Goal: Task Accomplishment & Management: Complete application form

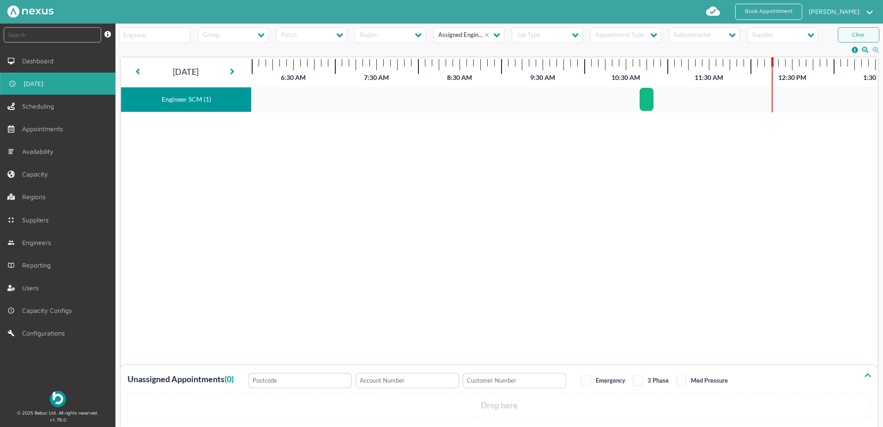
click at [371, 188] on div "ELECTRIC - RUE/114919 COMPLETED - (00:08mm) 8am - 6pm - M27 9LS - Manchester Ha…" at bounding box center [565, 210] width 626 height 306
click at [54, 175] on link "Capacity" at bounding box center [57, 174] width 115 height 22
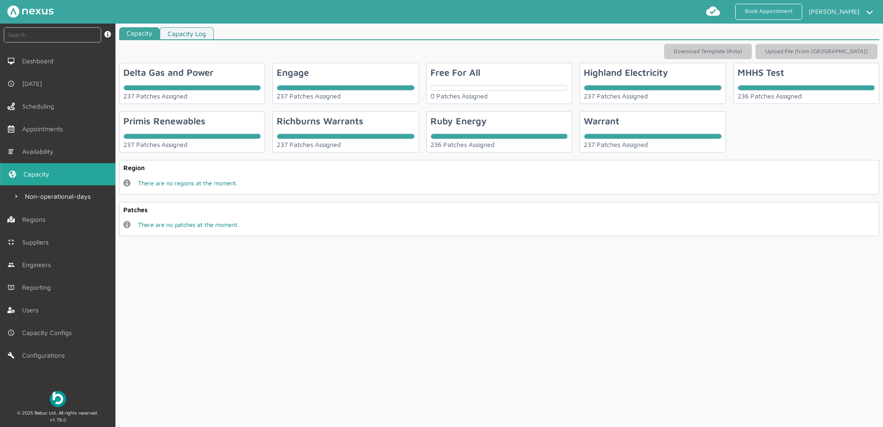
click at [505, 122] on div "Ruby Energy 236 Patches Assigned" at bounding box center [499, 131] width 146 height 41
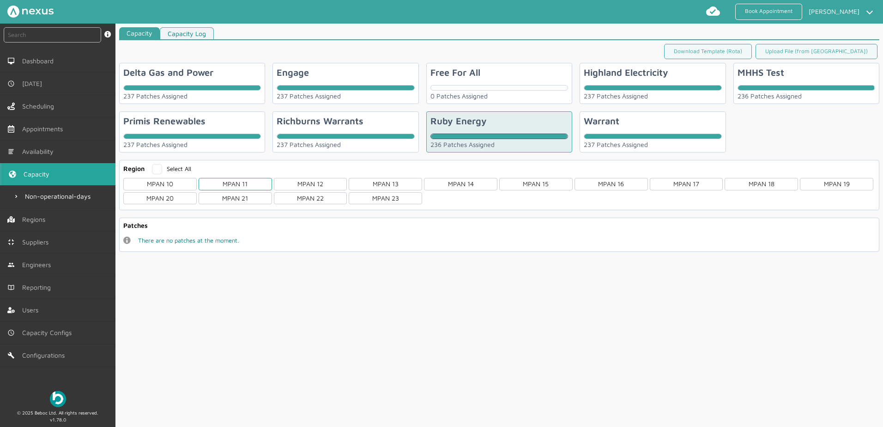
click at [247, 180] on div "MPAN 11" at bounding box center [235, 184] width 73 height 12
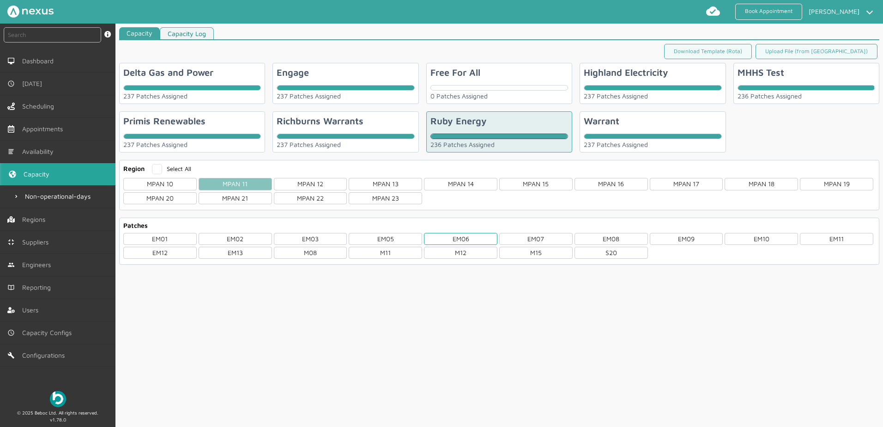
click at [464, 240] on div "EM06" at bounding box center [460, 239] width 73 height 12
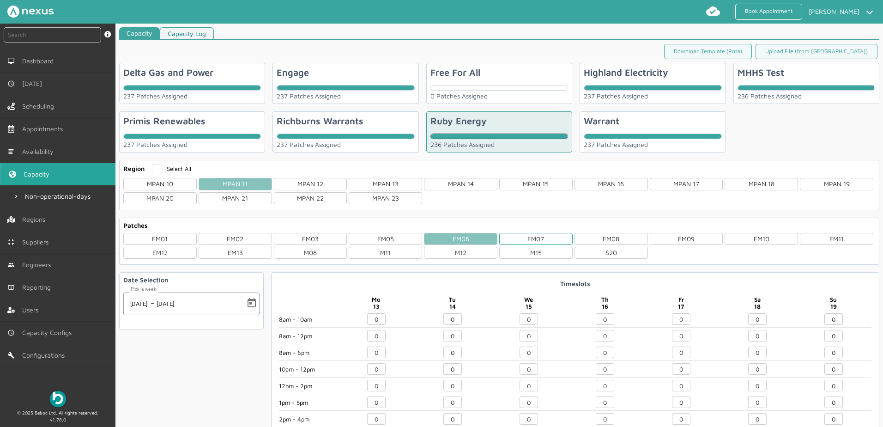
click at [519, 238] on div "EM07" at bounding box center [535, 239] width 73 height 12
click at [233, 179] on div "MPAN 11" at bounding box center [235, 184] width 73 height 12
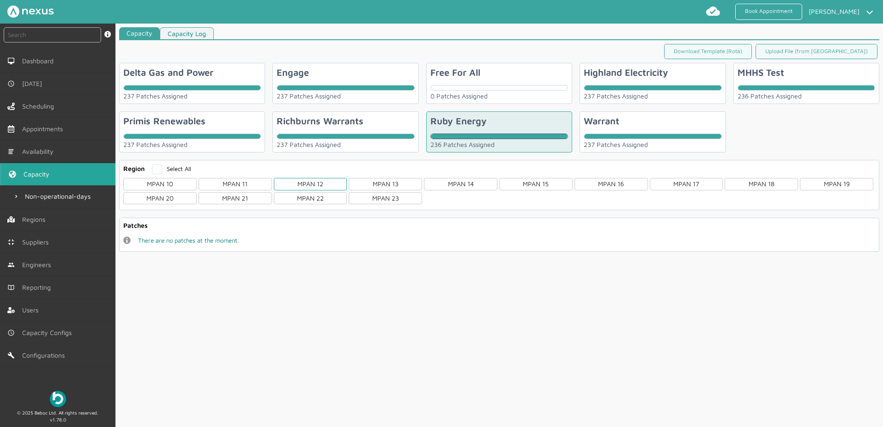
click at [325, 183] on div "MPAN 12" at bounding box center [310, 184] width 73 height 12
click at [383, 180] on div "MPAN 13" at bounding box center [385, 184] width 73 height 12
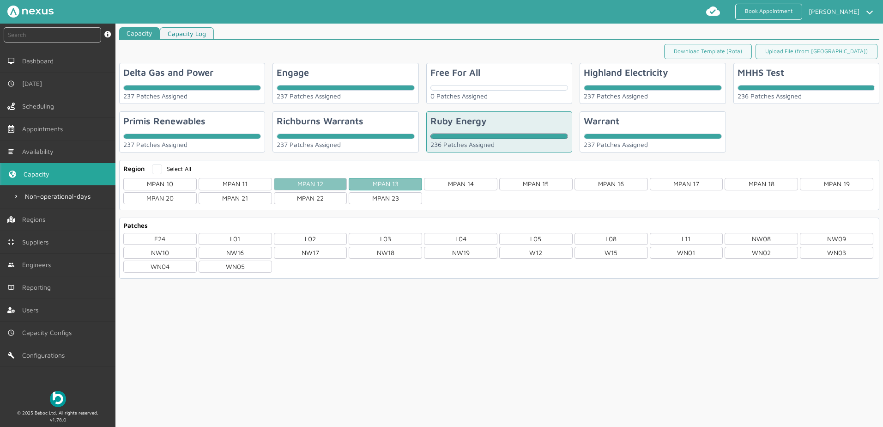
click at [387, 181] on div "MPAN 13" at bounding box center [385, 184] width 73 height 12
click at [321, 181] on div "MPAN 12" at bounding box center [310, 184] width 73 height 12
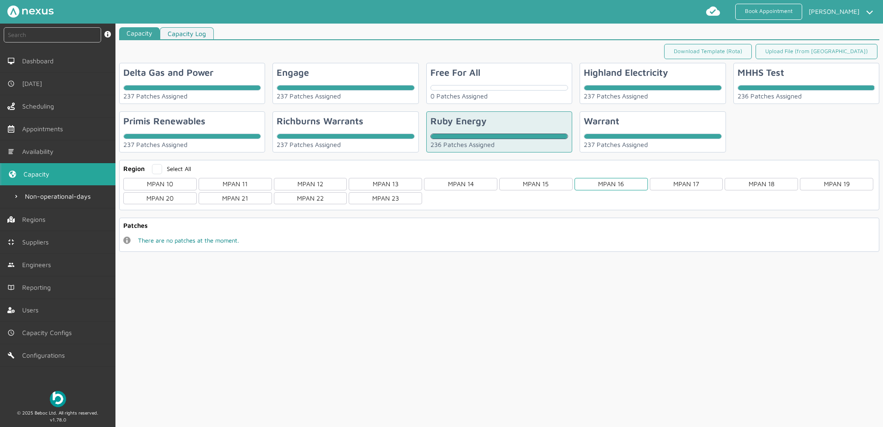
click at [628, 185] on div "MPAN 16" at bounding box center [610, 184] width 73 height 12
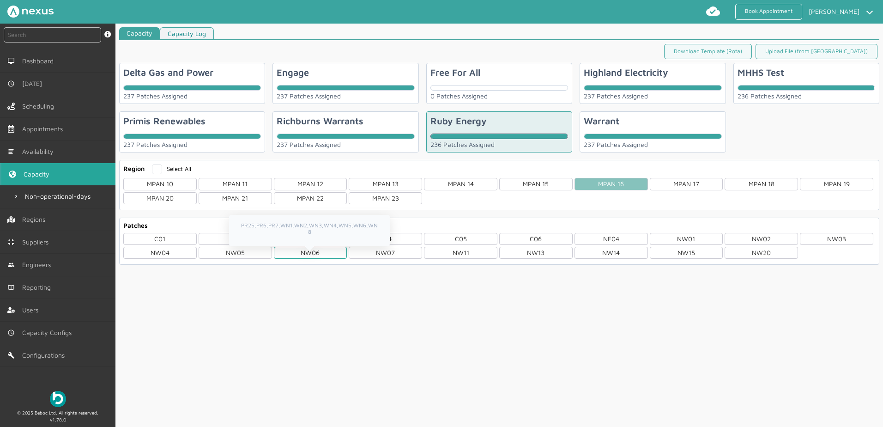
click at [301, 249] on div "NW06" at bounding box center [310, 253] width 73 height 12
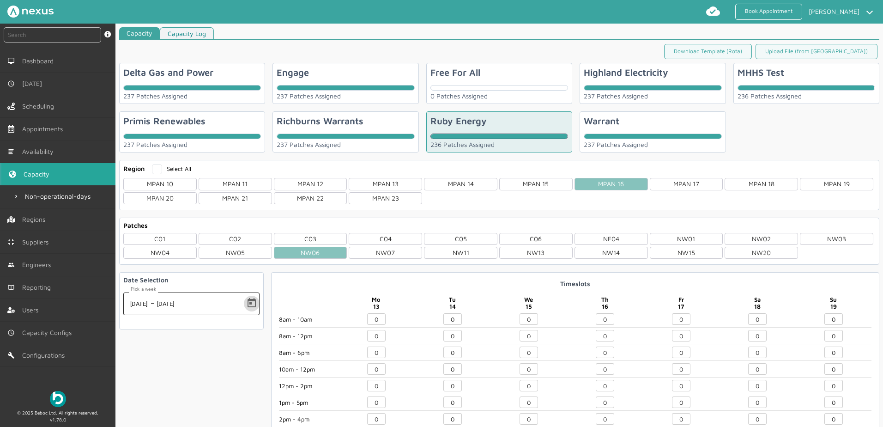
click at [251, 300] on span "Open calendar" at bounding box center [252, 303] width 22 height 22
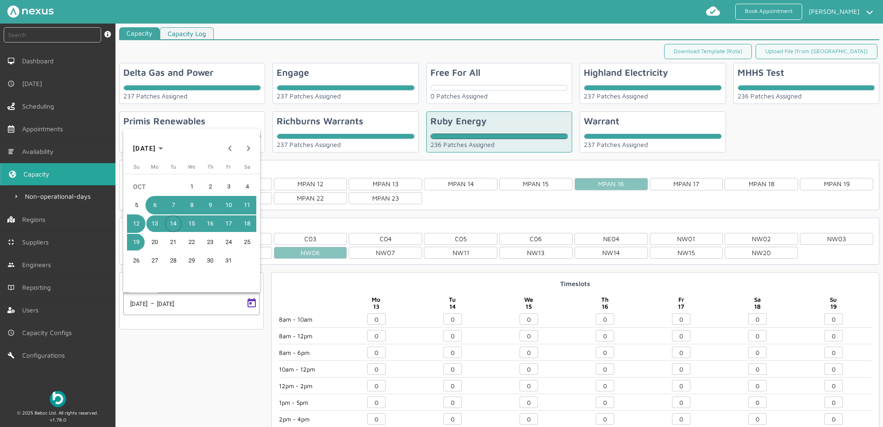
click at [174, 209] on span "7" at bounding box center [173, 205] width 17 height 17
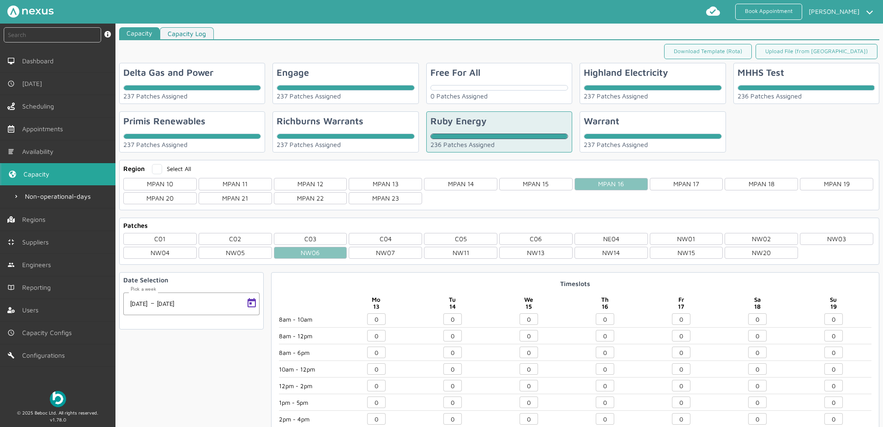
type input "06/10/2025"
type input "12/10/2025"
click at [251, 301] on span "Open calendar" at bounding box center [252, 303] width 22 height 22
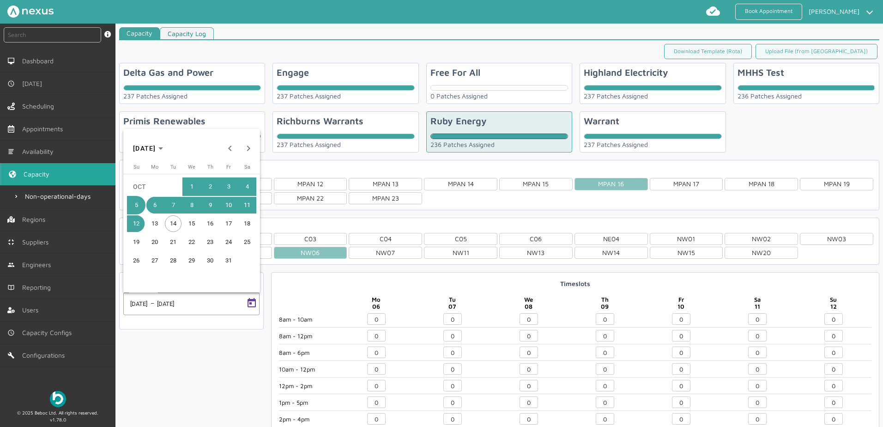
click at [219, 186] on button "3" at bounding box center [228, 186] width 18 height 18
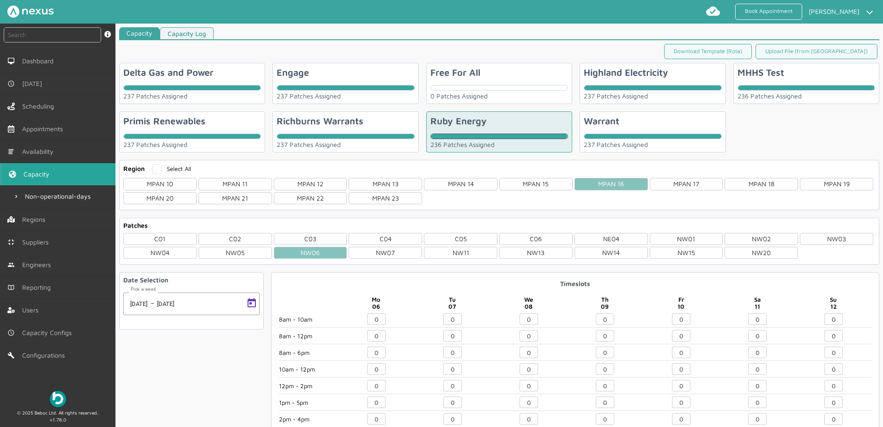
type input "29/09/2025"
type input "05/10/2025"
click at [254, 306] on span "Open calendar" at bounding box center [252, 303] width 22 height 22
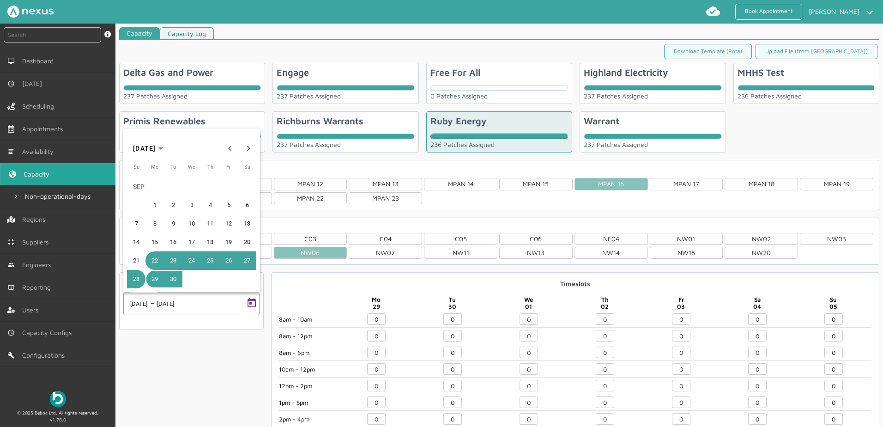
click at [190, 260] on span "24" at bounding box center [191, 260] width 17 height 17
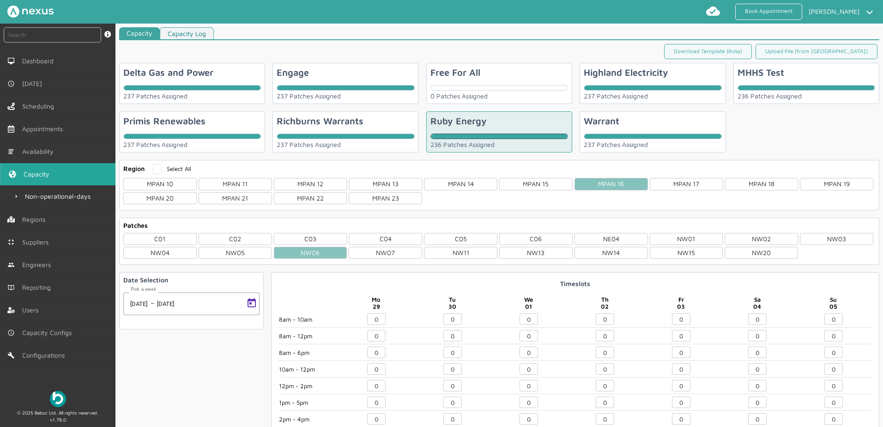
type input "22/09/2025"
type input "28/09/2025"
drag, startPoint x: 456, startPoint y: 350, endPoint x: 439, endPoint y: 351, distance: 17.1
click at [440, 351] on div "10" at bounding box center [452, 353] width 76 height 14
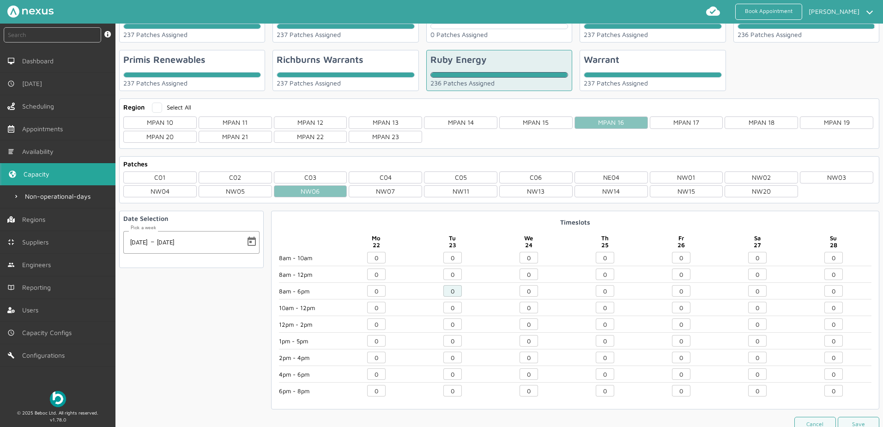
scroll to position [96, 0]
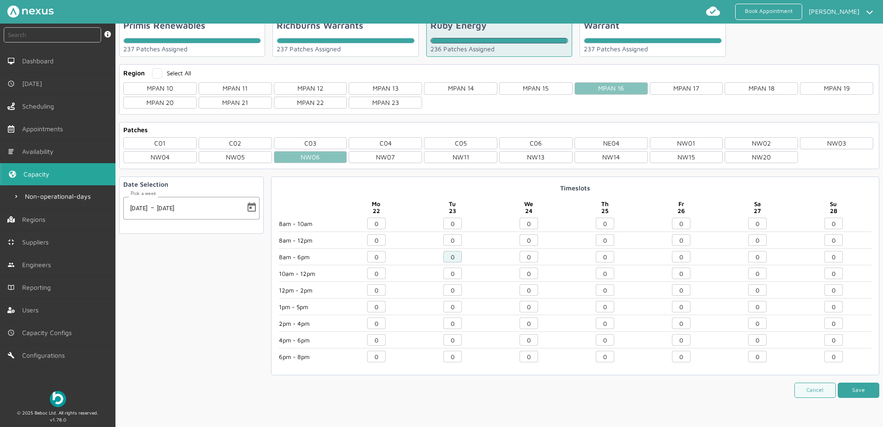
type input "0"
click at [865, 390] on button "Save" at bounding box center [858, 389] width 42 height 15
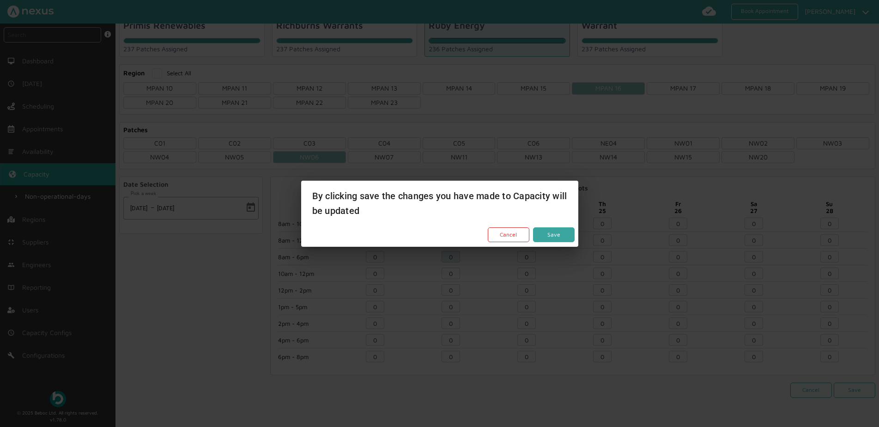
click at [550, 232] on button "Save" at bounding box center [554, 234] width 42 height 15
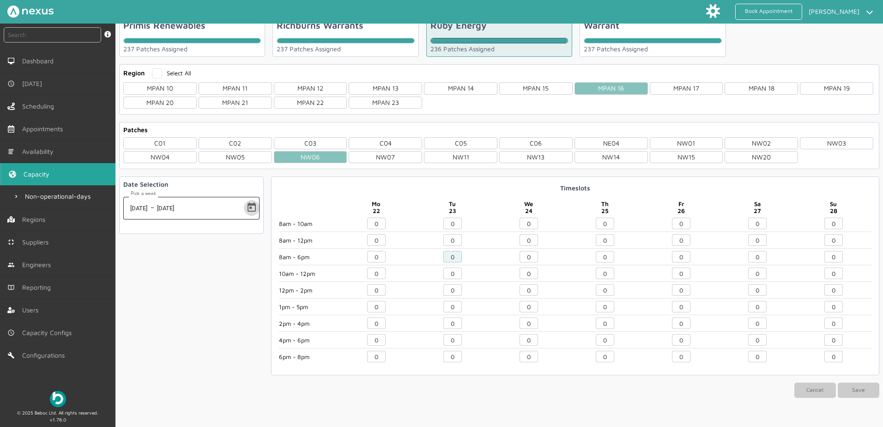
click at [254, 205] on span "Open calendar" at bounding box center [252, 208] width 22 height 22
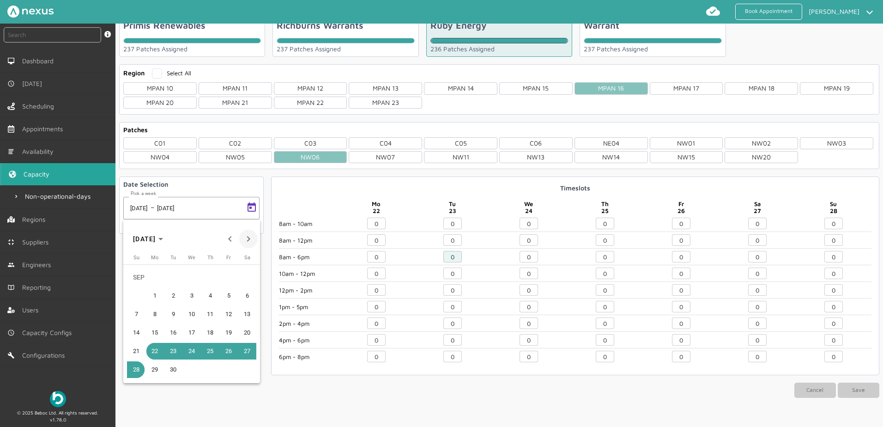
click at [248, 235] on span "Next month" at bounding box center [248, 238] width 18 height 18
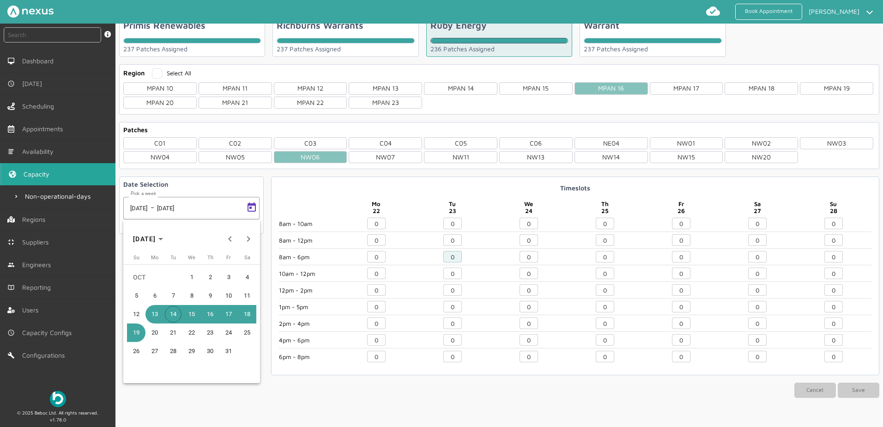
click at [173, 312] on span "14" at bounding box center [173, 314] width 17 height 17
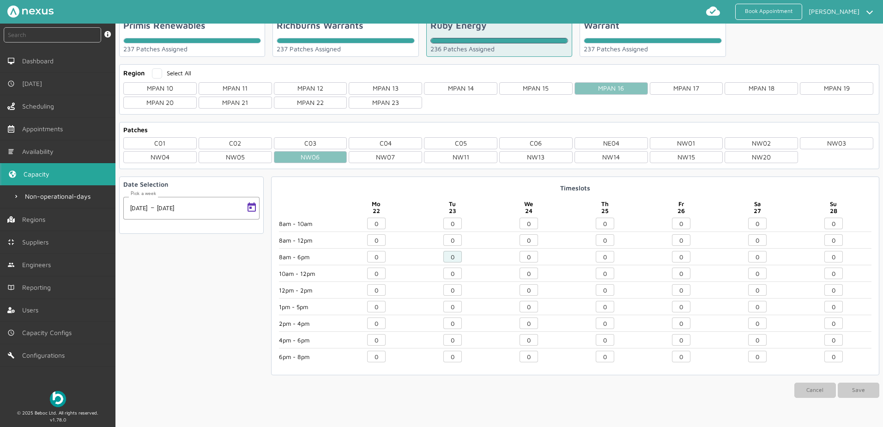
type input "13/10/2025"
type input "19/10/2025"
drag, startPoint x: 456, startPoint y: 258, endPoint x: 405, endPoint y: 264, distance: 51.1
click at [407, 264] on div "8am - 10am 8am - 12pm 8am - 6pm 10am - 12pm 12pm - 2pm 1pm - 5pm 2pm - 4pm 4pm …" at bounding box center [575, 292] width 592 height 150
type input "5"
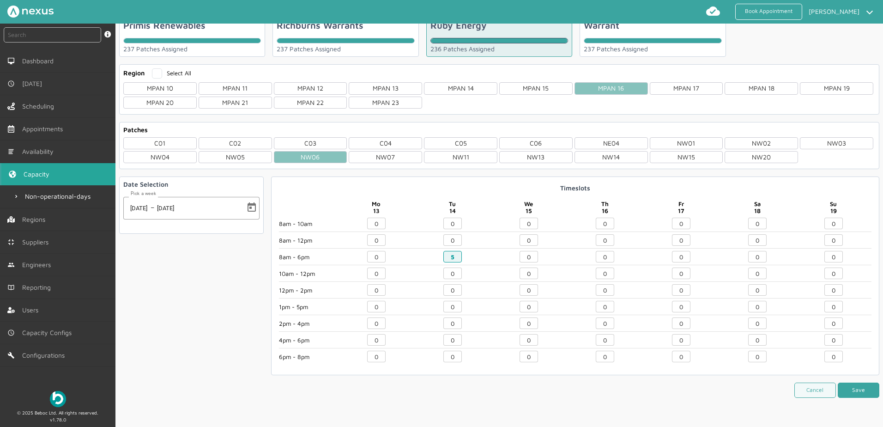
click at [849, 392] on button "Save" at bounding box center [858, 389] width 42 height 15
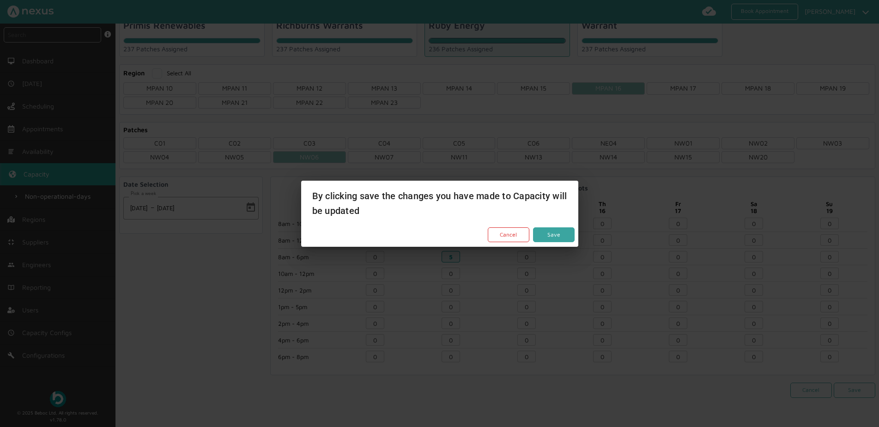
click at [552, 229] on button "Save" at bounding box center [554, 234] width 42 height 15
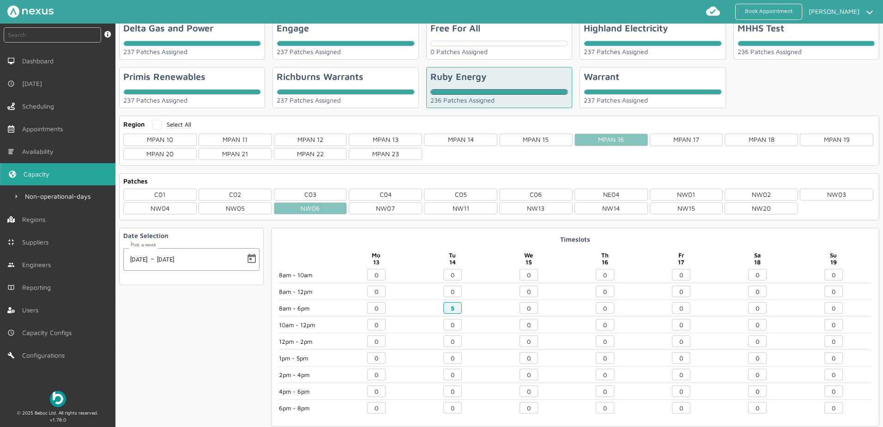
scroll to position [0, 0]
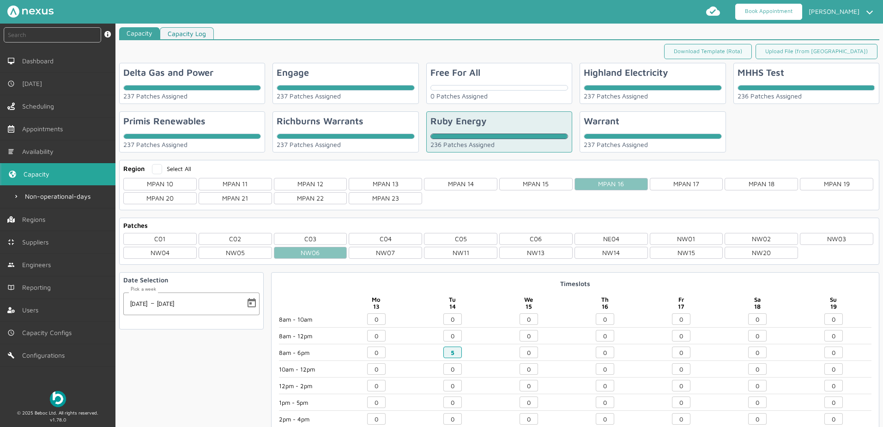
click at [767, 10] on link "Book Appointment" at bounding box center [768, 12] width 67 height 16
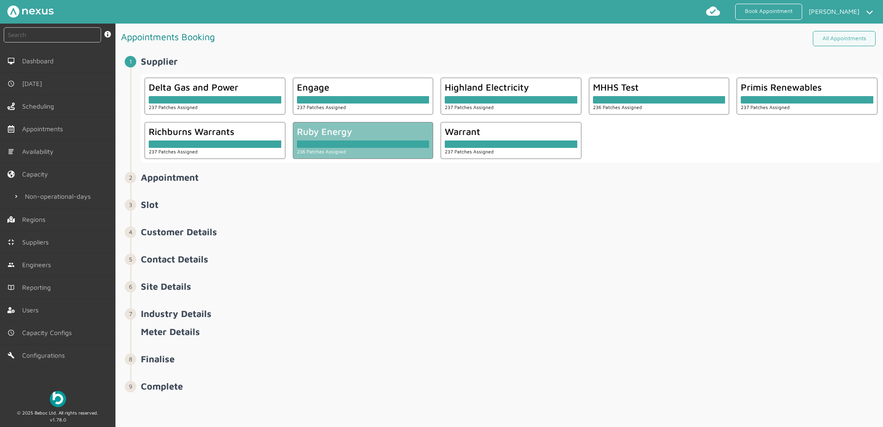
click at [322, 140] on div at bounding box center [363, 143] width 133 height 7
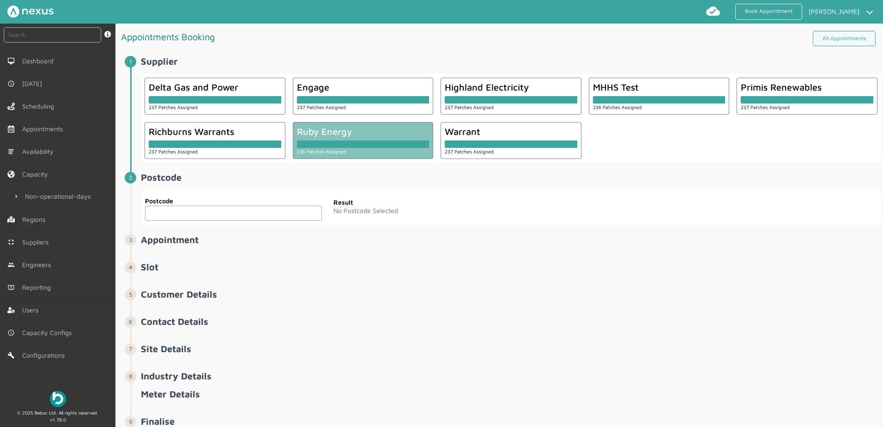
drag, startPoint x: 184, startPoint y: 211, endPoint x: 150, endPoint y: 214, distance: 34.3
click at [184, 211] on input "text" at bounding box center [233, 212] width 177 height 15
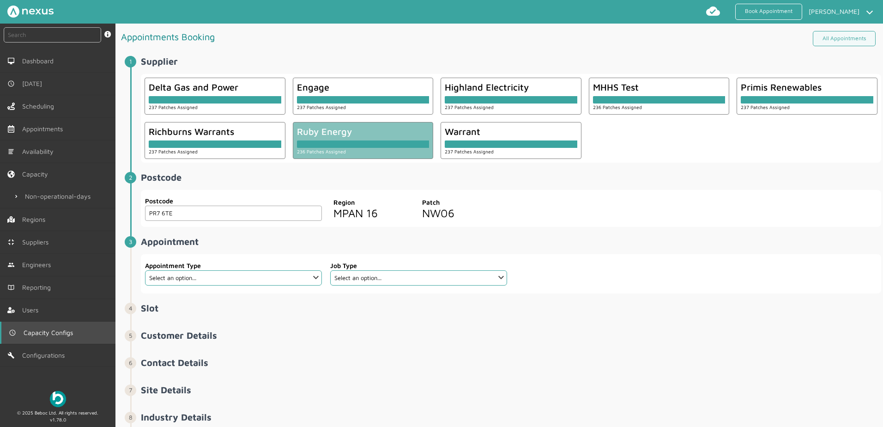
type input "PR7 6TE"
click at [243, 279] on select "Select an option... Additional Work Check Meter Electric Vehicle Emergency Exch…" at bounding box center [233, 277] width 177 height 15
select select "7: 6422ec7fcd44966678f35e74"
click at [145, 270] on select "Select an option... Additional Work Check Meter Electric Vehicle Emergency Exch…" at bounding box center [233, 277] width 177 height 15
click at [391, 279] on select "Select an option... Communication Device Exchange De-Energise Energise Meter Ex…" at bounding box center [418, 277] width 177 height 15
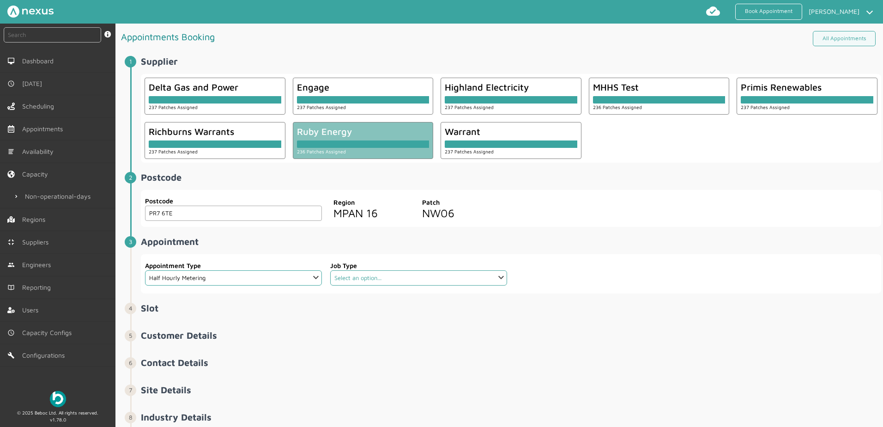
select select "8: 648b5f9164a2910e14c32d25"
click at [330, 270] on select "Select an option... Communication Device Exchange De-Energise Energise Meter Ex…" at bounding box center [418, 277] width 177 height 15
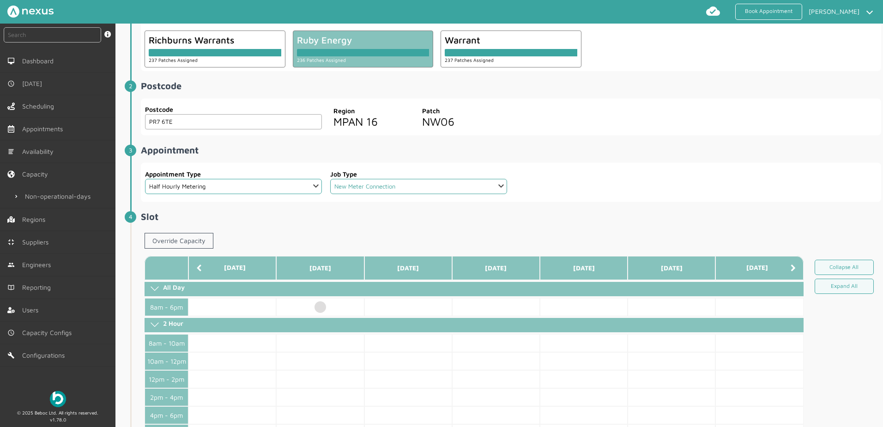
scroll to position [92, 0]
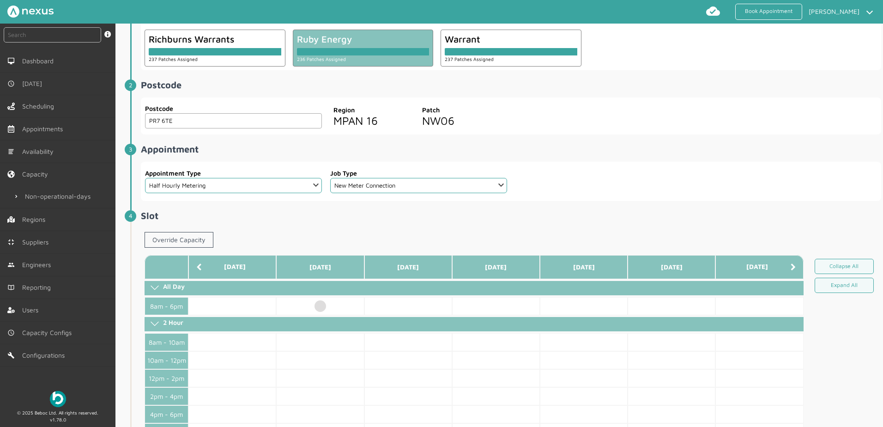
drag, startPoint x: 319, startPoint y: 300, endPoint x: 327, endPoint y: 293, distance: 10.9
click at [319, 300] on td at bounding box center [320, 306] width 88 height 18
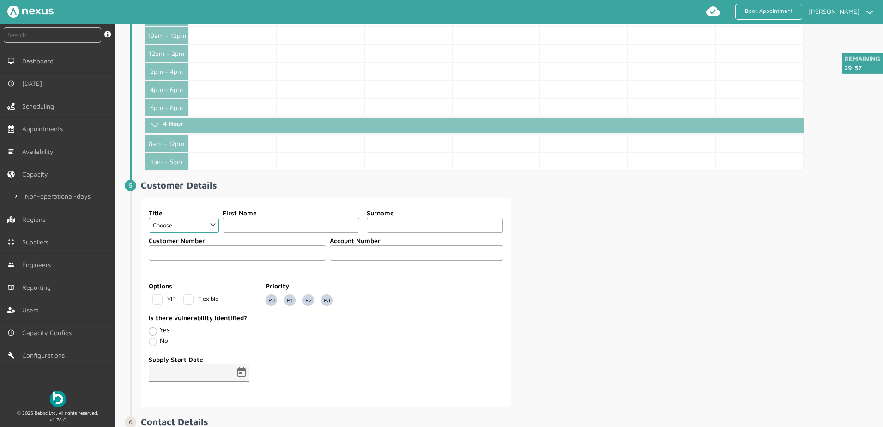
scroll to position [462, 0]
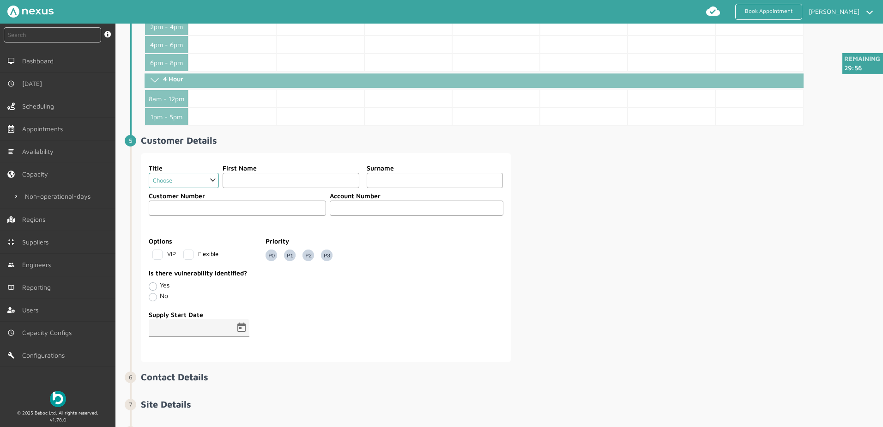
click at [193, 182] on select "Choose Dr Mr Mrs Miss Ms Mx Sir Lady" at bounding box center [184, 180] width 70 height 15
select select "2: Mr"
click at [149, 173] on select "Choose Dr Mr Mrs Miss Ms Mx Sir Lady" at bounding box center [184, 180] width 70 height 15
click at [266, 181] on input "text" at bounding box center [291, 180] width 137 height 15
click at [290, 179] on input "text" at bounding box center [291, 180] width 137 height 15
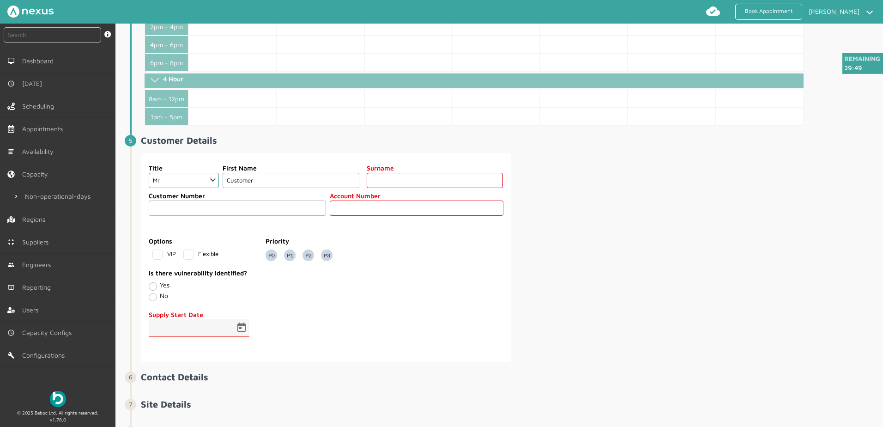
type input "Customer"
type input "Ninety Four"
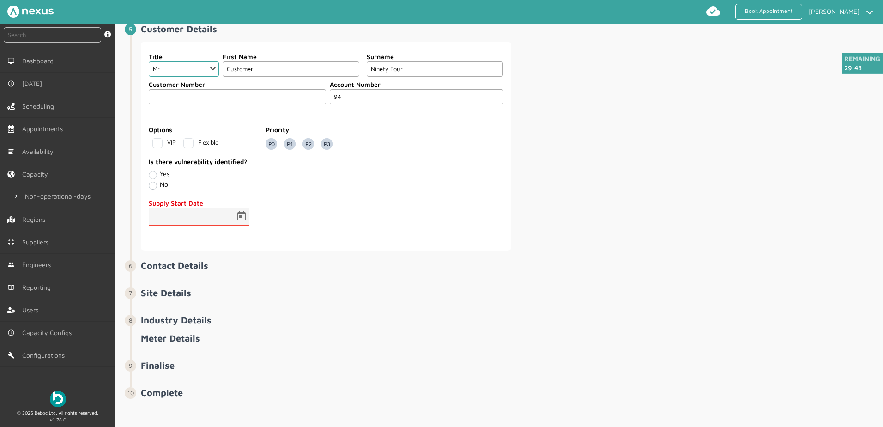
scroll to position [575, 0]
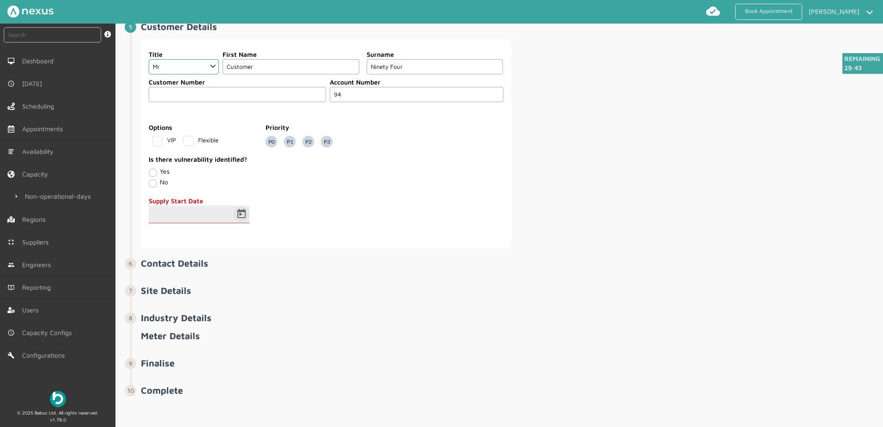
type input "94"
click at [243, 214] on span "Open calendar" at bounding box center [241, 214] width 22 height 22
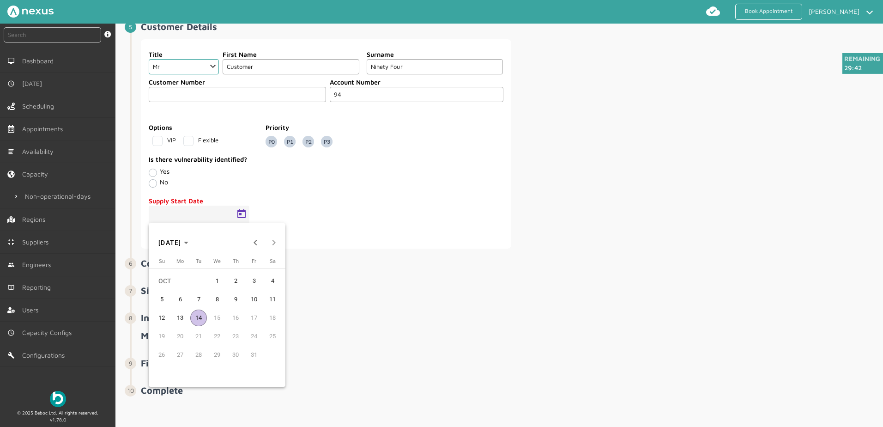
click at [199, 318] on span "14" at bounding box center [198, 317] width 17 height 17
type input "14/10/2025"
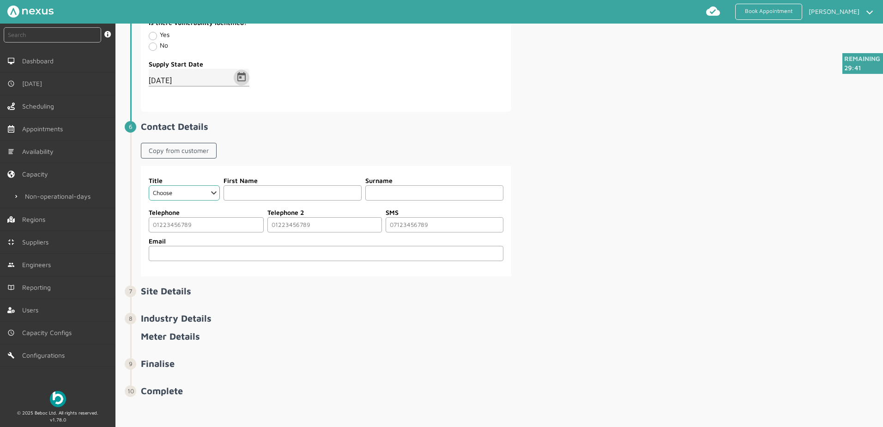
scroll to position [712, 0]
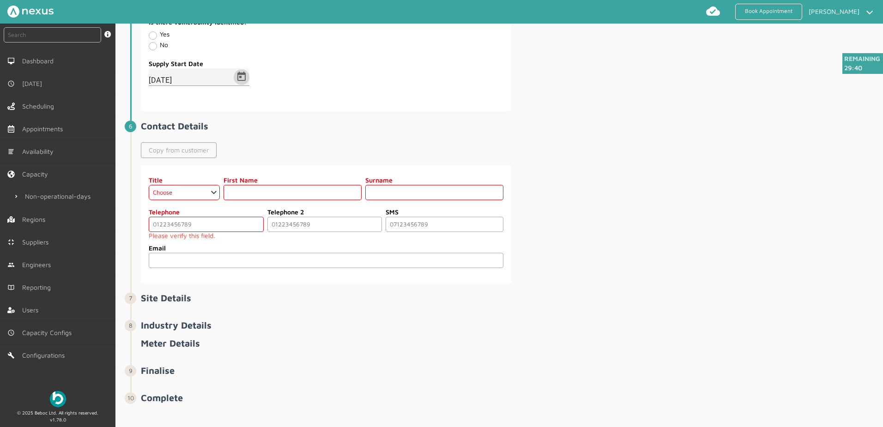
click at [199, 144] on link "Copy from customer" at bounding box center [179, 150] width 76 height 16
select select "2: Mr"
type input "Customer"
type input "Ninety Four"
click at [174, 221] on input "tel" at bounding box center [206, 224] width 115 height 15
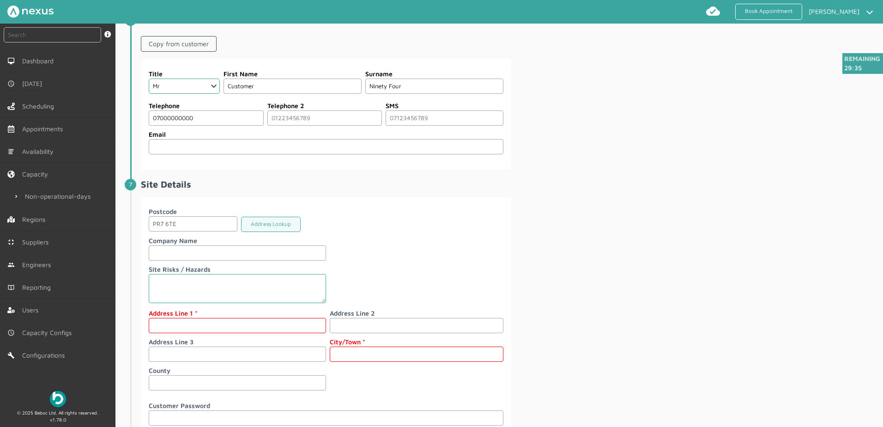
scroll to position [897, 0]
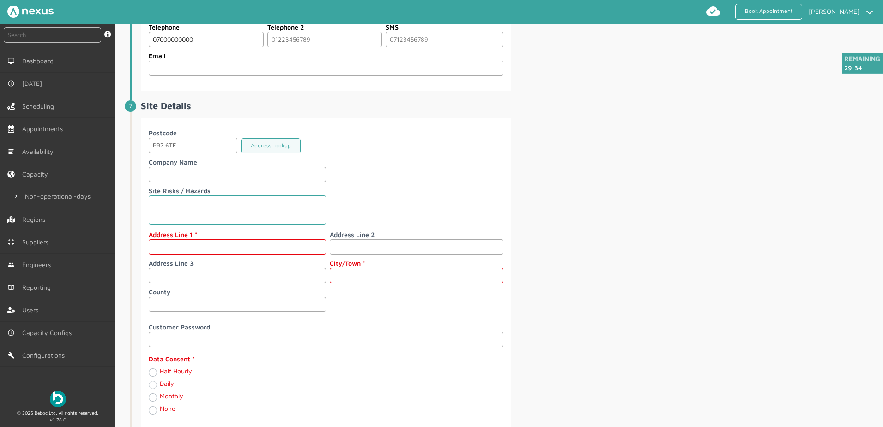
type input "07000000000"
click at [189, 248] on input "text" at bounding box center [237, 246] width 177 height 15
type input "[STREET_ADDRESS]"
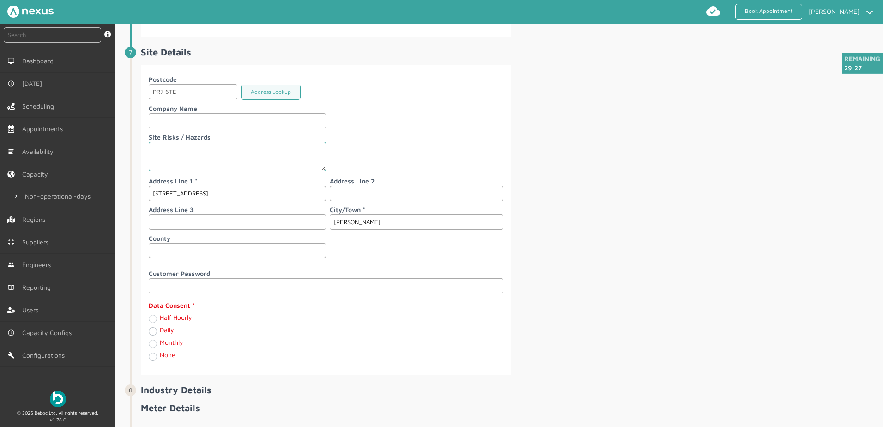
scroll to position [1023, 0]
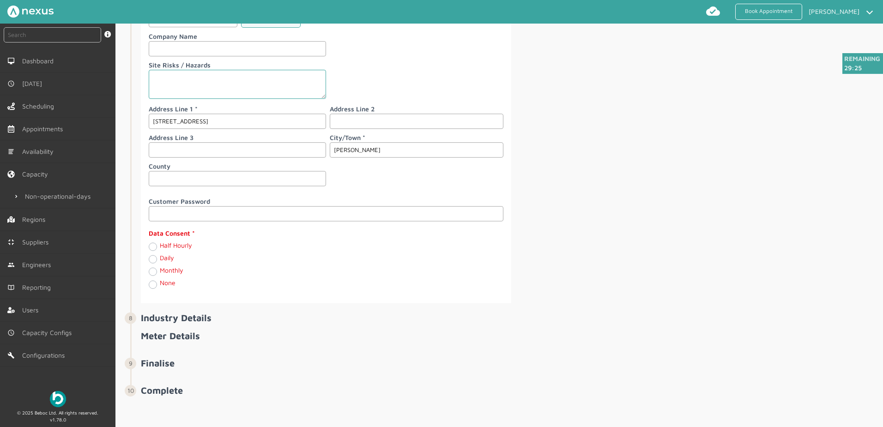
type input "[PERSON_NAME]"
click at [160, 244] on label "Half Hourly" at bounding box center [176, 245] width 32 height 8
click at [153, 244] on Hourly "Half Hourly" at bounding box center [152, 245] width 7 height 9
radio Hourly "true"
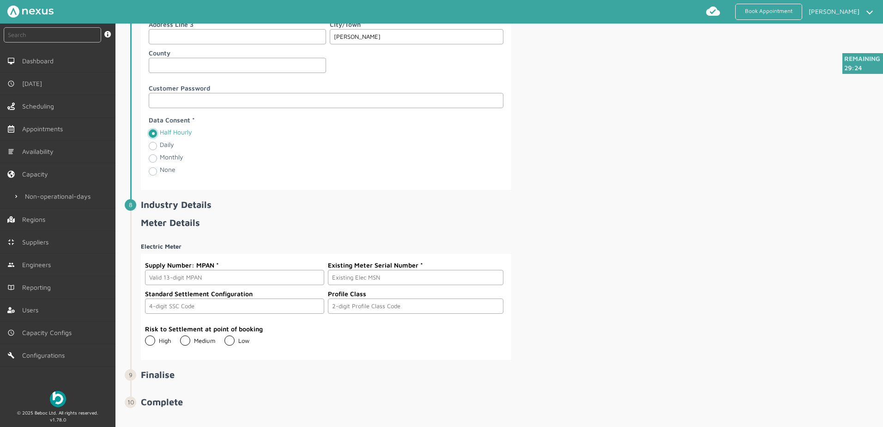
scroll to position [1147, 0]
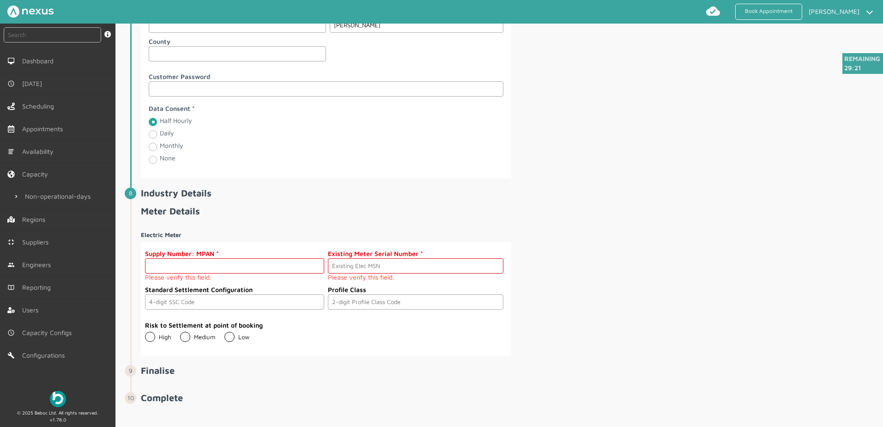
drag, startPoint x: 207, startPoint y: 270, endPoint x: 218, endPoint y: 268, distance: 11.3
click at [206, 270] on input "text" at bounding box center [234, 265] width 179 height 15
paste input "2303000000111"
type input "2303000000111"
click at [358, 259] on input "text" at bounding box center [415, 265] width 175 height 15
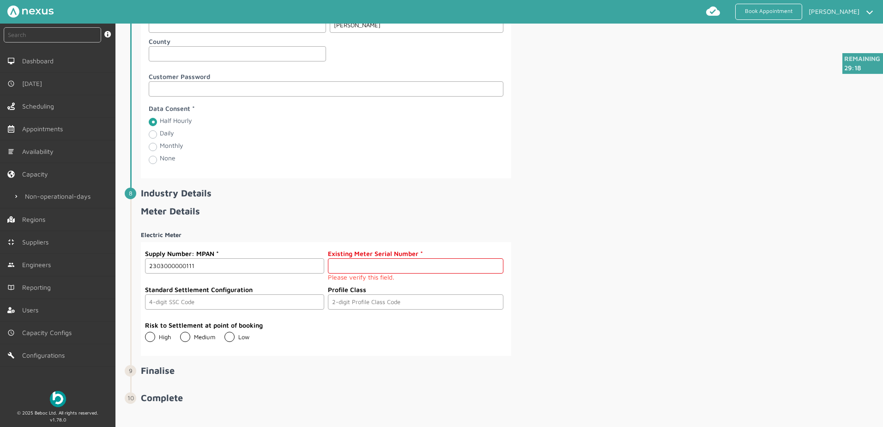
type input "n/a - new connection"
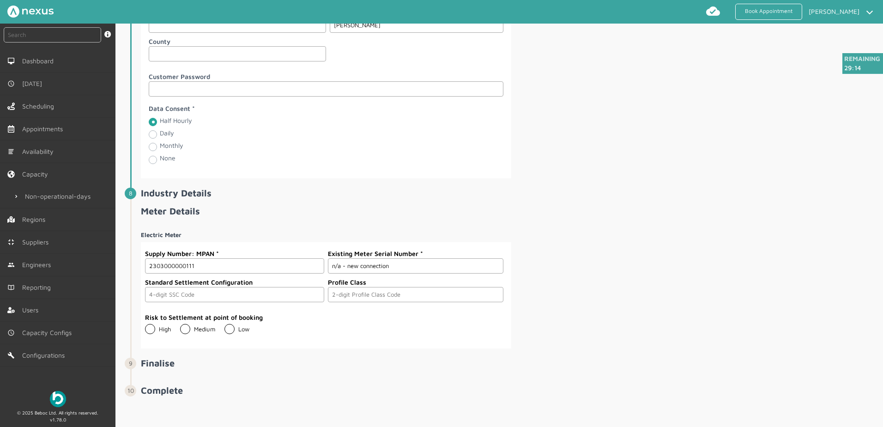
click at [225, 326] on label "Low" at bounding box center [236, 328] width 25 height 7
click at [224, 325] on input "Low" at bounding box center [224, 325] width 0 height 0
radio input "true"
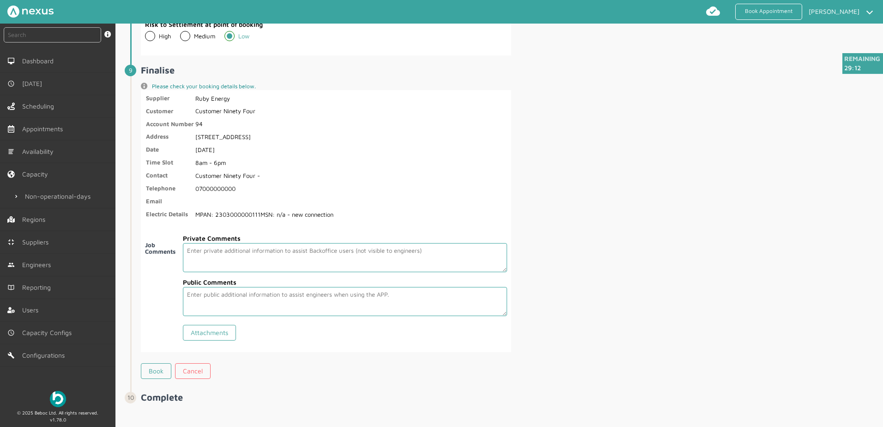
scroll to position [1447, 0]
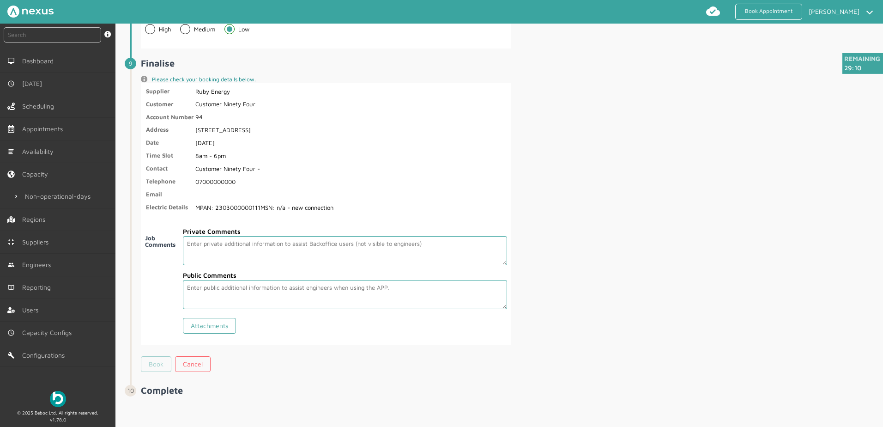
click at [156, 364] on link "Book" at bounding box center [156, 364] width 30 height 16
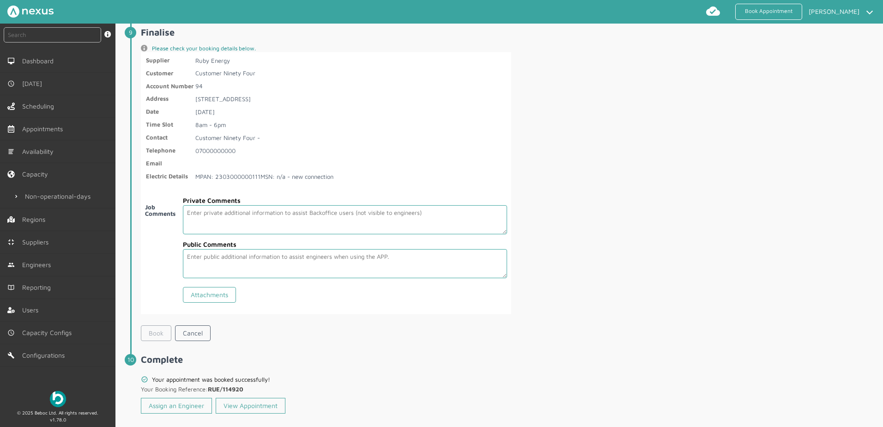
scroll to position [1490, 0]
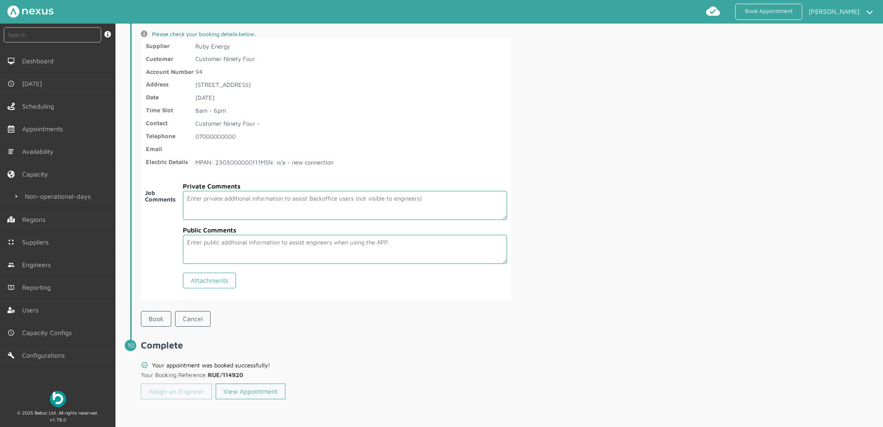
click at [175, 393] on link "Assign an Engineer" at bounding box center [176, 391] width 71 height 16
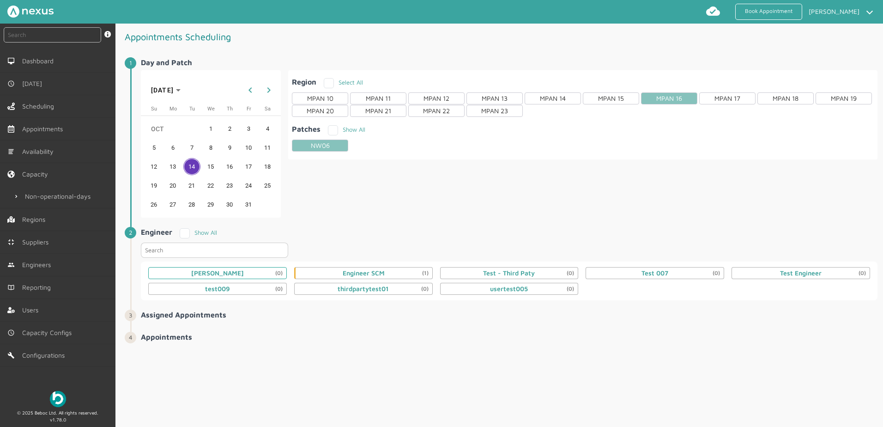
click at [244, 271] on div "Daniel Metcalfe (0)" at bounding box center [217, 273] width 139 height 12
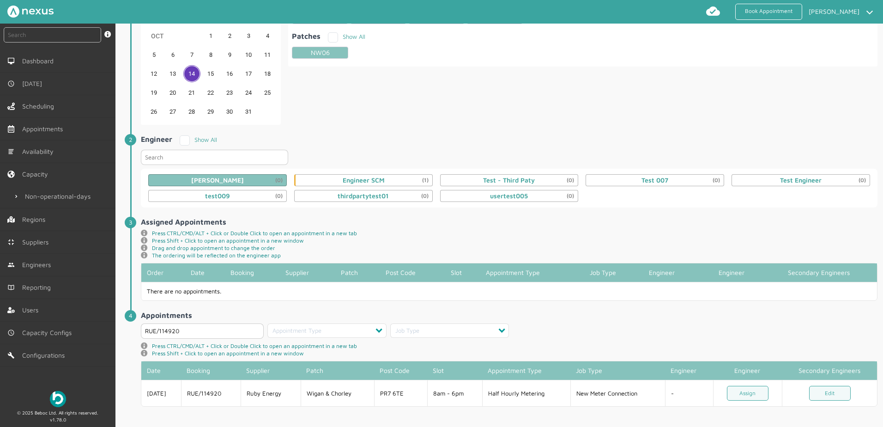
scroll to position [96, 0]
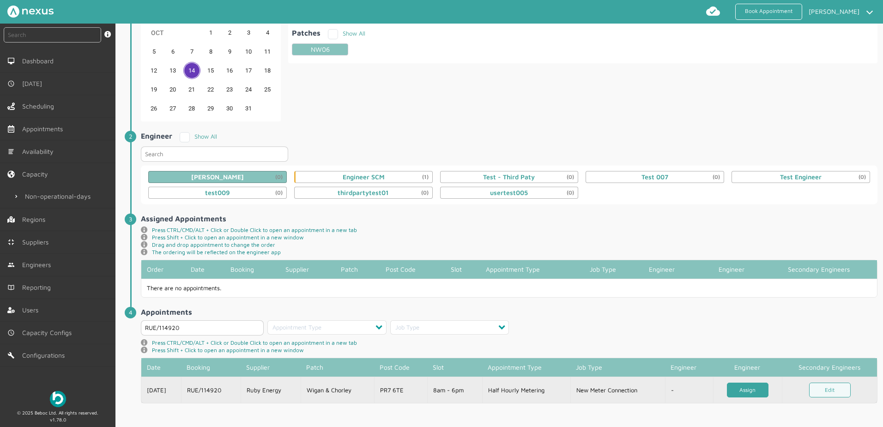
click at [765, 391] on link "Assign" at bounding box center [748, 389] width 42 height 15
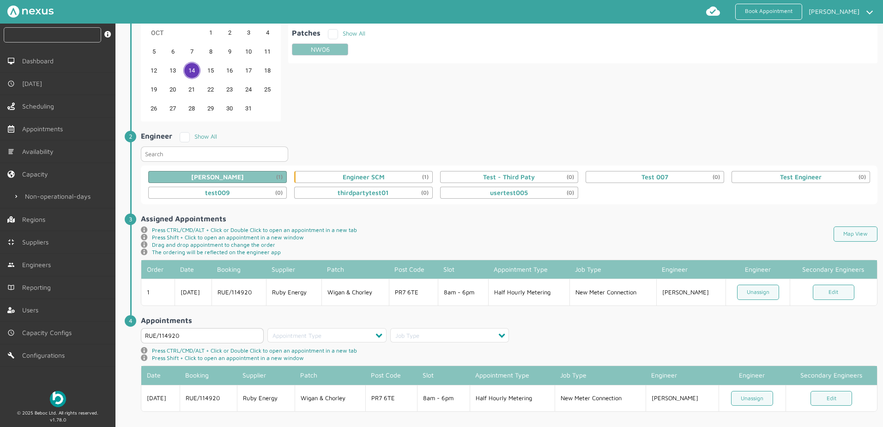
click at [46, 34] on input "text" at bounding box center [52, 34] width 97 height 15
type input "114920"
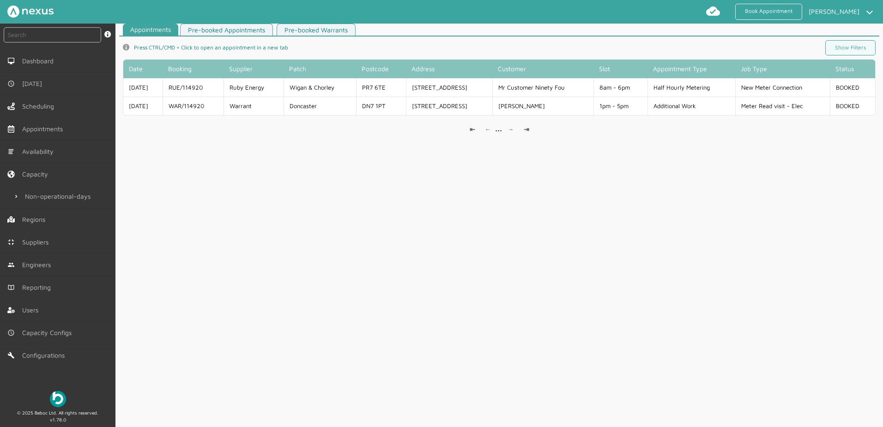
scroll to position [4, 0]
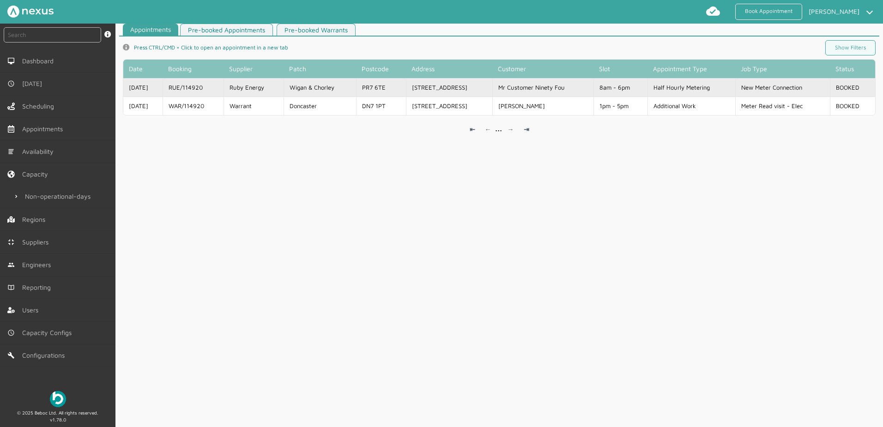
click at [211, 90] on td "RUE/114920" at bounding box center [193, 87] width 61 height 18
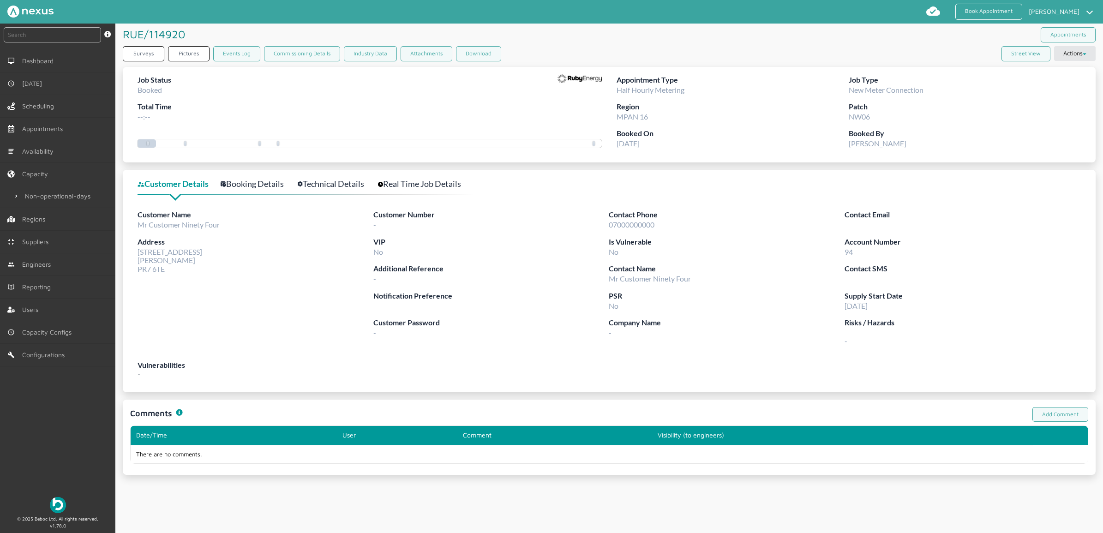
drag, startPoint x: 75, startPoint y: 451, endPoint x: 85, endPoint y: 424, distance: 28.8
click at [75, 426] on div "instant search Search by: Booking Reference, Customer Number, Account Number, M…" at bounding box center [57, 257] width 115 height 466
